Goal: Complete application form: Complete application form

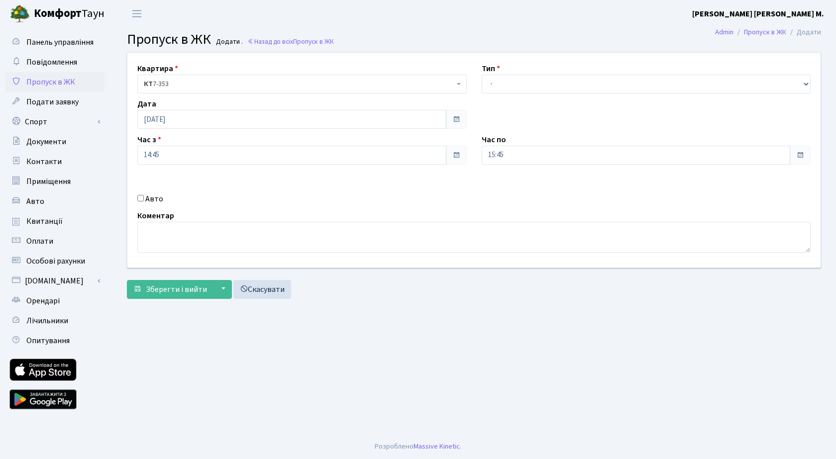
click at [529, 71] on div "Тип - Доставка Таксі Гості Сервіс" at bounding box center [646, 78] width 344 height 31
click at [535, 83] on select "- Доставка Таксі Гості Сервіс" at bounding box center [646, 84] width 329 height 19
select select "3"
click at [482, 75] on select "- Доставка Таксі Гості Сервіс" at bounding box center [646, 84] width 329 height 19
click at [172, 293] on span "Зберегти і вийти" at bounding box center [176, 289] width 61 height 11
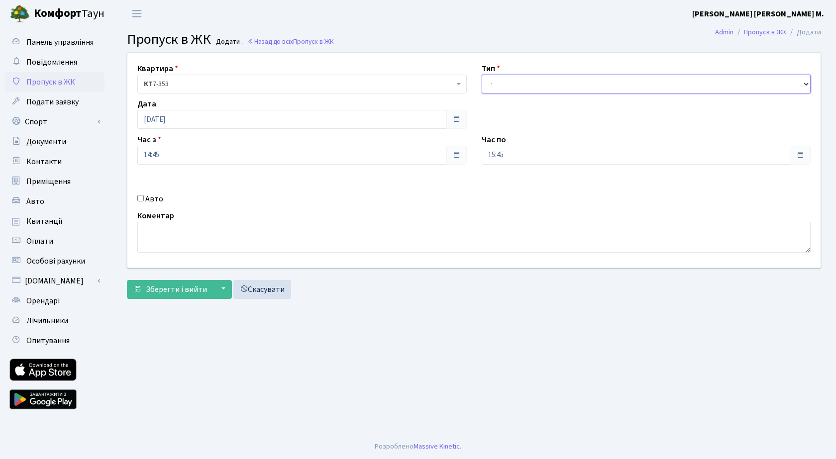
click at [502, 81] on select "- Доставка Таксі Гості Сервіс" at bounding box center [646, 84] width 329 height 19
select select "3"
click at [482, 75] on select "- Доставка Таксі Гості Сервіс" at bounding box center [646, 84] width 329 height 19
click at [160, 199] on label "Авто" at bounding box center [154, 199] width 18 height 12
click at [144, 199] on input "Авто" at bounding box center [140, 198] width 6 height 6
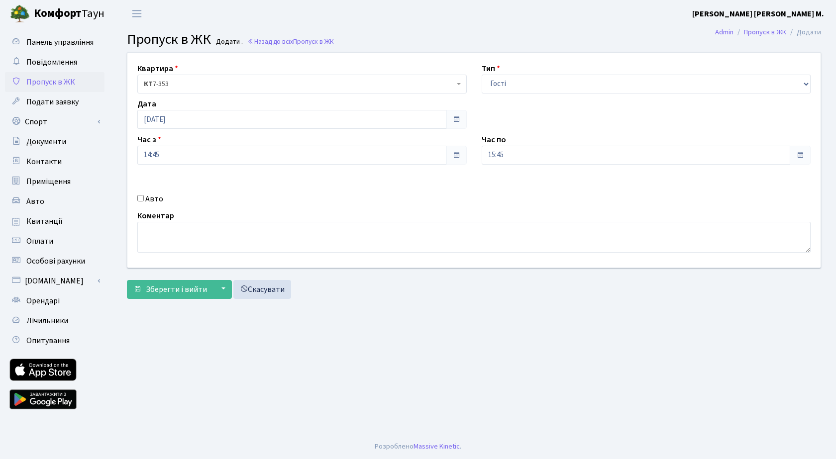
checkbox input "true"
paste input "АА8081ТА"
type input "АА8081ТА"
click at [203, 287] on span "Зберегти і вийти" at bounding box center [176, 289] width 61 height 11
click at [517, 80] on select "- Доставка Таксі Гості Сервіс" at bounding box center [646, 84] width 329 height 19
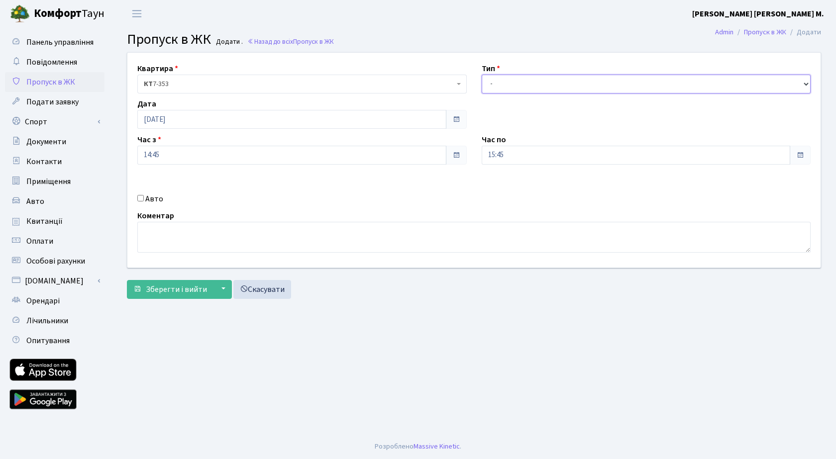
select select "3"
click at [482, 75] on select "- Доставка Таксі Гості Сервіс" at bounding box center [646, 84] width 329 height 19
click at [138, 197] on input "Авто" at bounding box center [140, 198] width 6 height 6
checkbox input "true"
paste input "АА8081ТА"
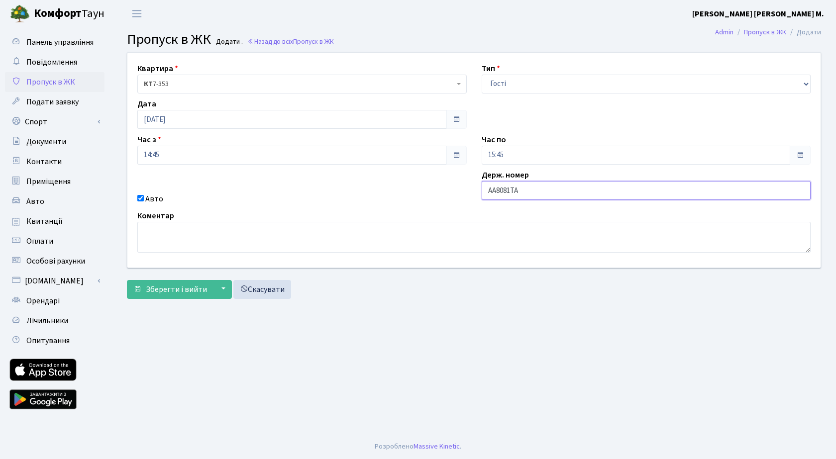
type input "АА8081ТА"
click at [204, 158] on input "14:45" at bounding box center [291, 155] width 309 height 19
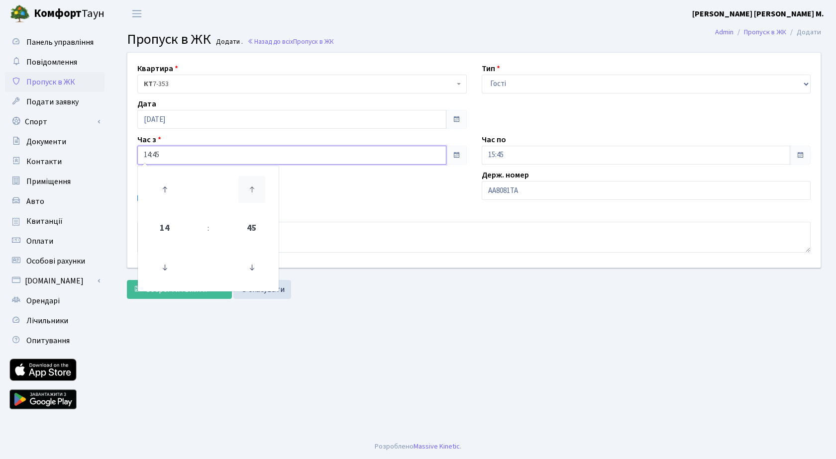
click at [253, 188] on icon at bounding box center [251, 189] width 27 height 27
type input "15:00"
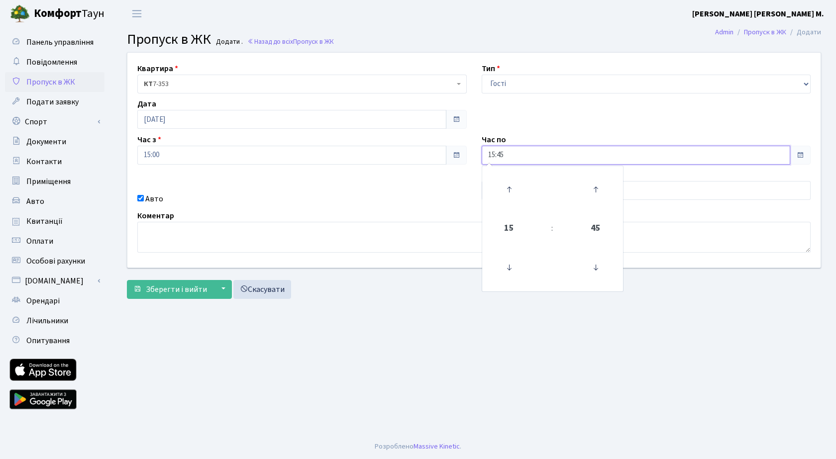
click at [535, 157] on input "15:45" at bounding box center [636, 155] width 309 height 19
click at [590, 184] on icon at bounding box center [595, 189] width 27 height 27
type input "16:00"
click at [150, 290] on span "Зберегти і вийти" at bounding box center [176, 289] width 61 height 11
